Goal: Go to known website: Access a specific website the user already knows

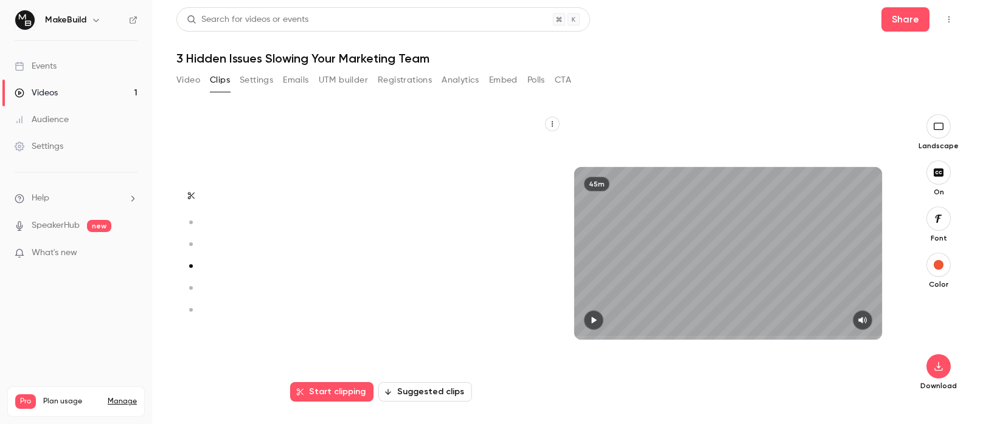
scroll to position [865, 0]
